Goal: Information Seeking & Learning: Check status

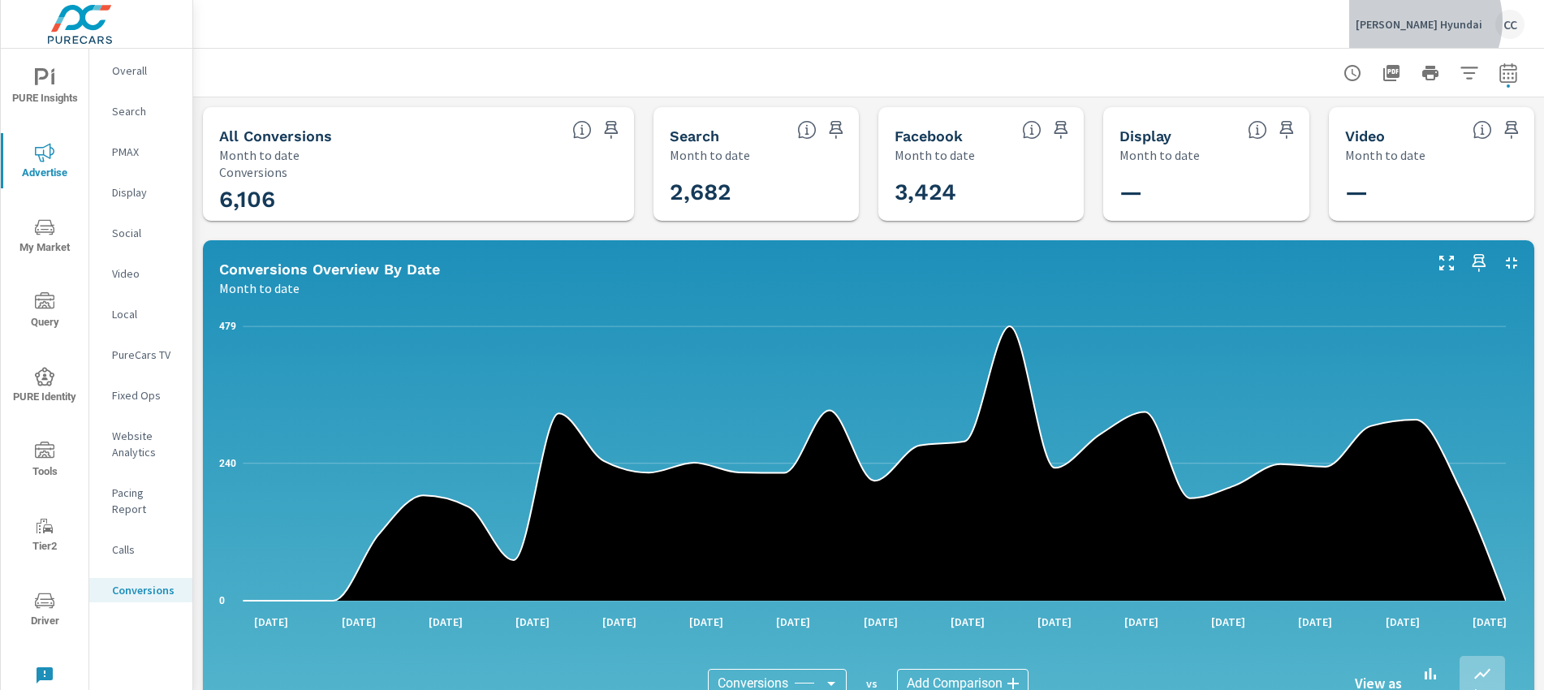
click at [1449, 21] on p "[PERSON_NAME] Hyundai" at bounding box center [1418, 24] width 127 height 15
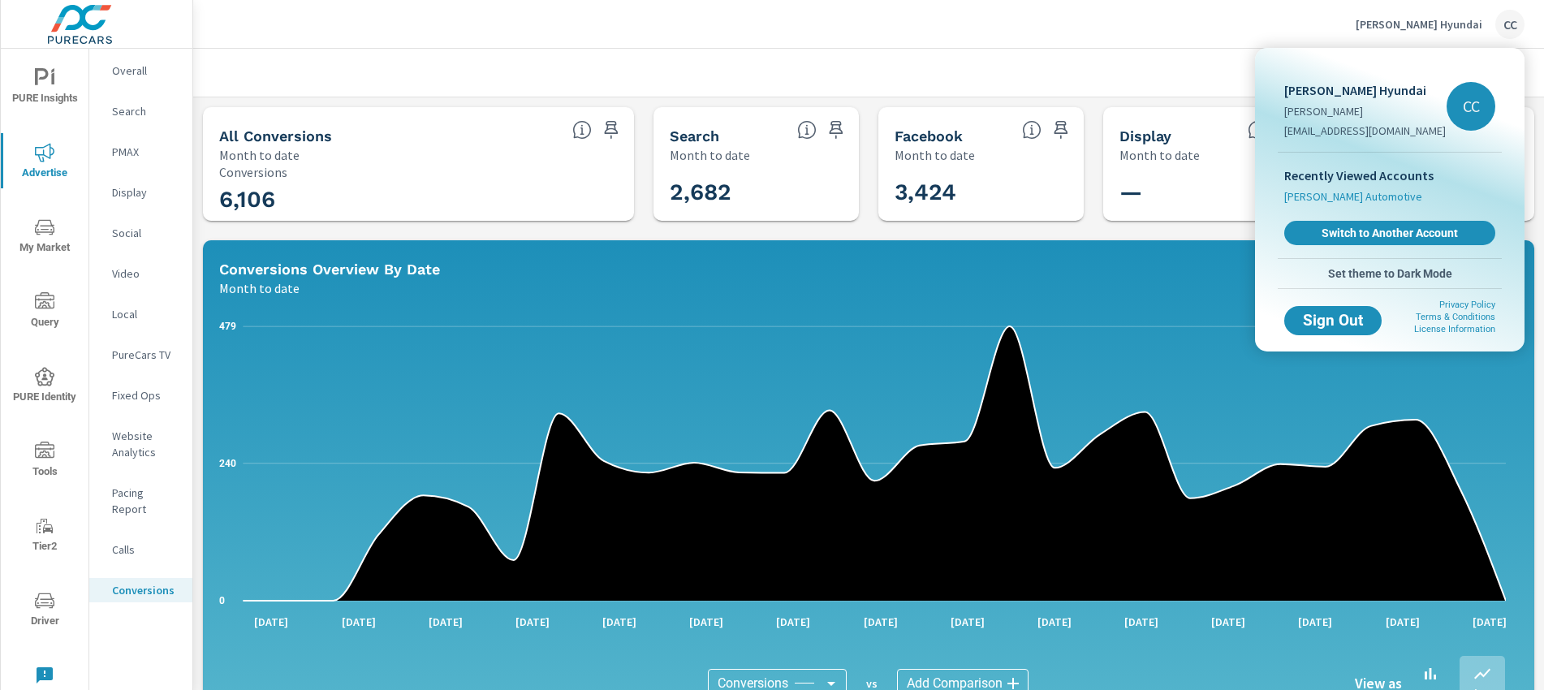
click at [1363, 196] on span "[PERSON_NAME] Automotive" at bounding box center [1353, 196] width 138 height 16
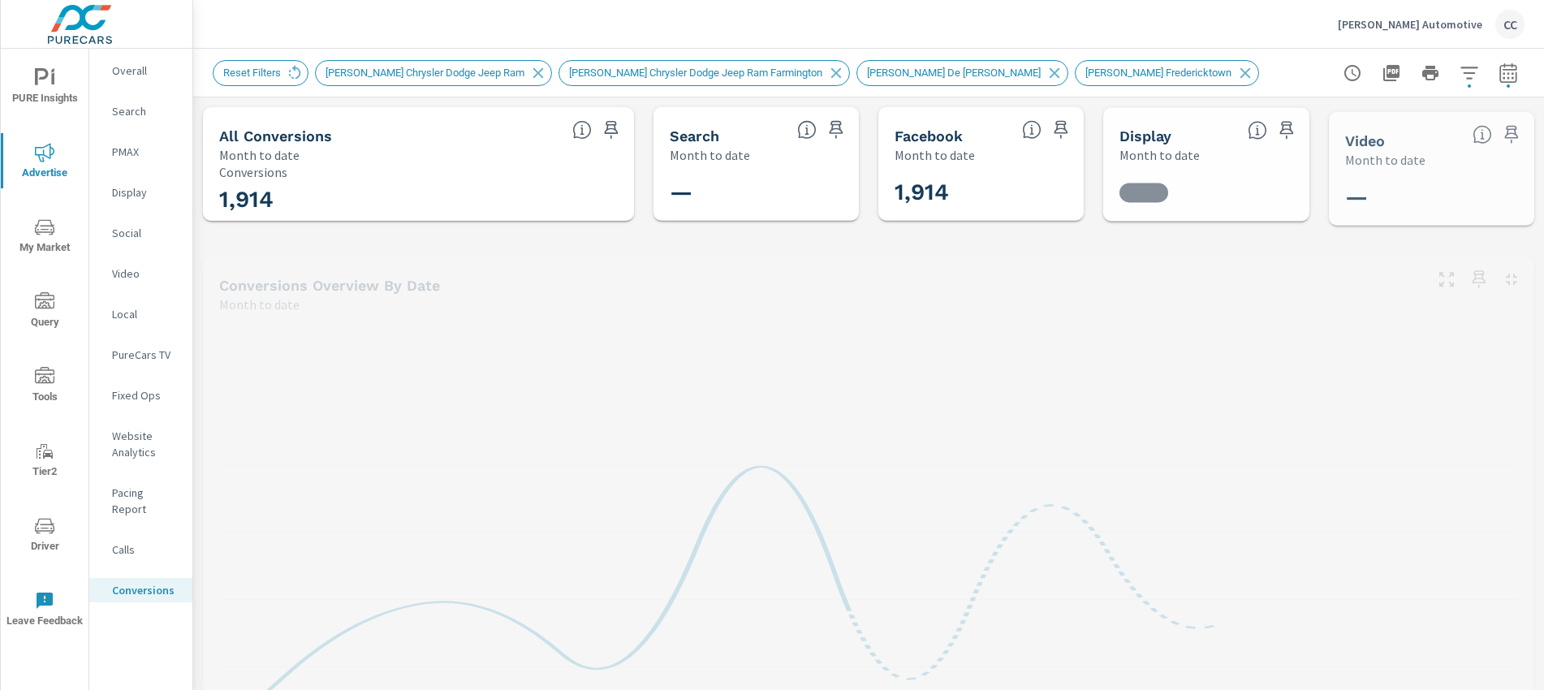
click at [45, 79] on icon "nav menu" at bounding box center [44, 77] width 19 height 19
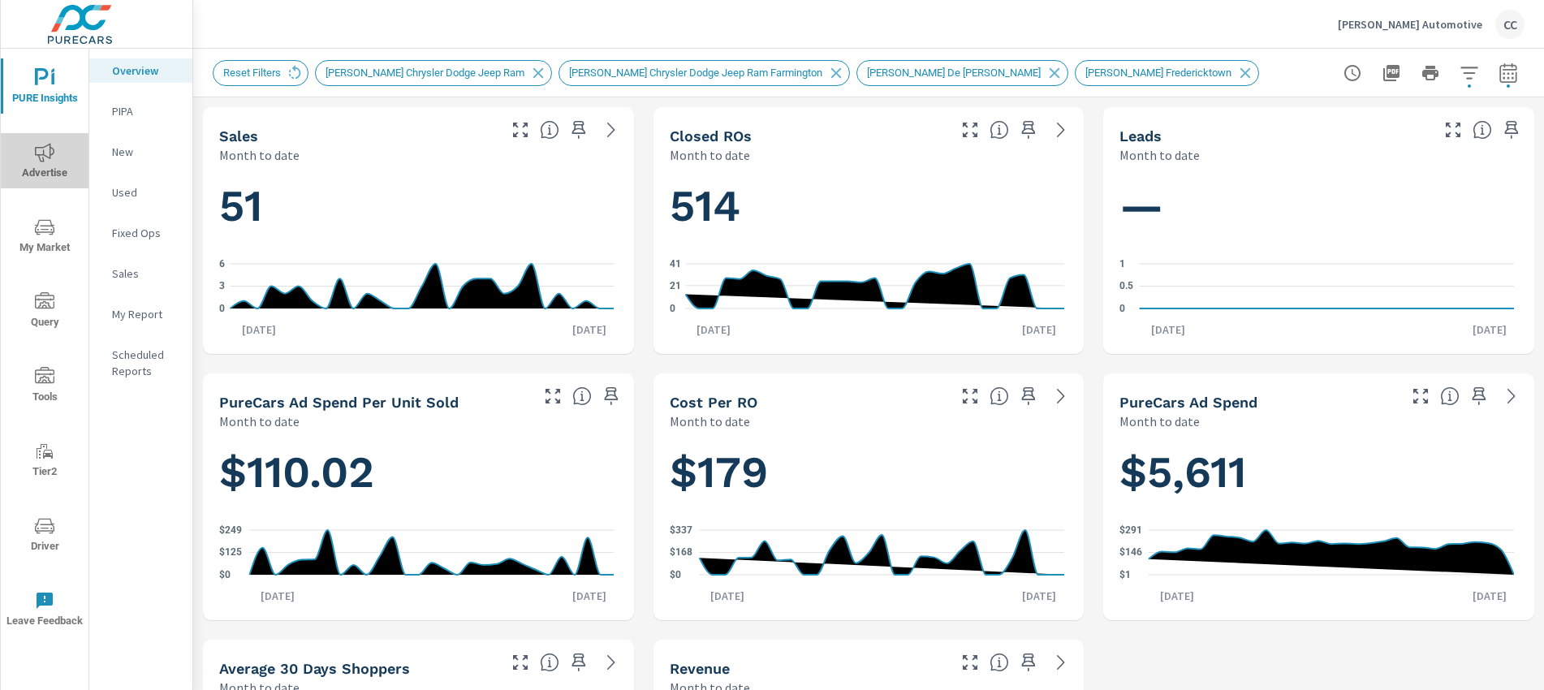
click at [45, 155] on icon "nav menu" at bounding box center [44, 152] width 19 height 19
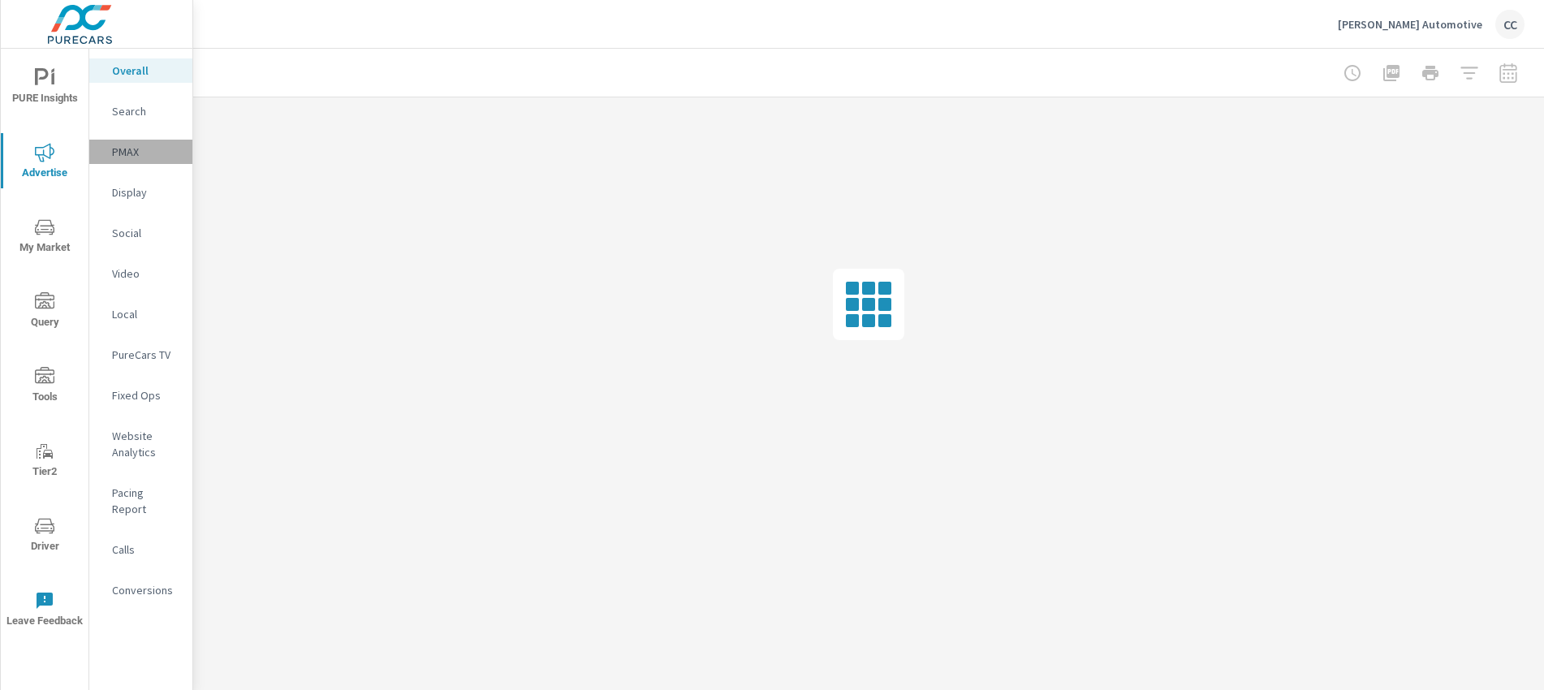
click at [144, 153] on p "PMAX" at bounding box center [145, 152] width 67 height 16
